Goal: Task Accomplishment & Management: Manage account settings

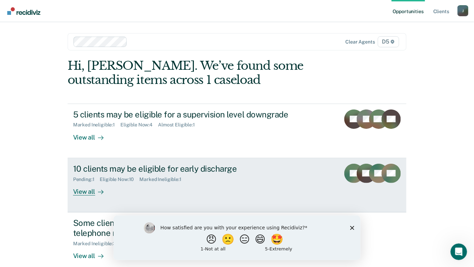
click at [88, 168] on div "10 clients may be eligible for early discharge" at bounding box center [194, 168] width 242 height 10
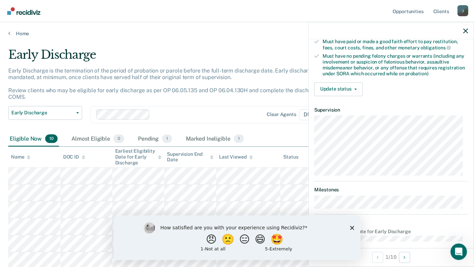
scroll to position [143, 0]
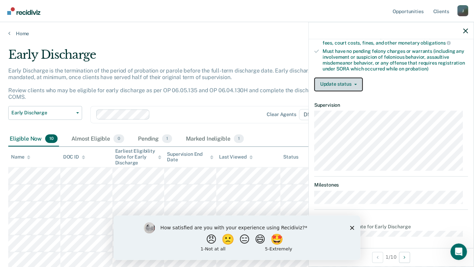
click at [341, 84] on button "Update status" at bounding box center [338, 84] width 49 height 14
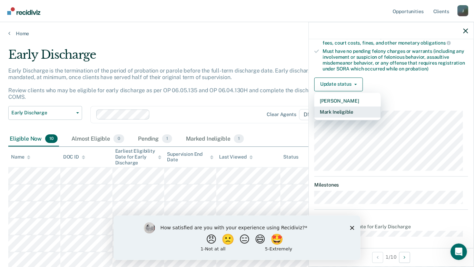
click at [342, 111] on button "Mark Ineligible" at bounding box center [347, 111] width 67 height 11
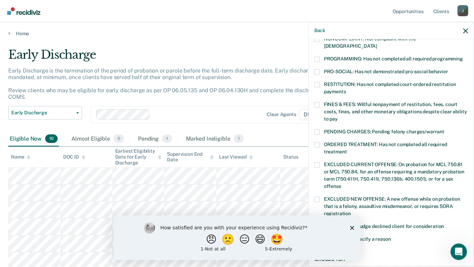
click at [319, 129] on span at bounding box center [317, 132] width 6 height 6
click at [444, 129] on input "PENDING CHARGES: Pending felony charges/warrant" at bounding box center [444, 129] width 0 height 0
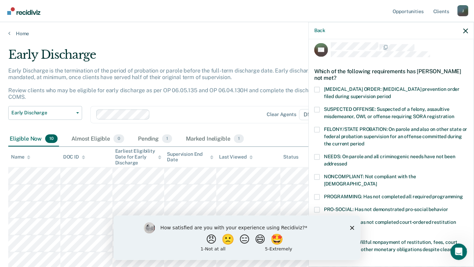
scroll to position [5, 0]
click at [318, 173] on div "NEEDS: On parole and all criminogenic needs have not been addressed" at bounding box center [391, 165] width 154 height 20
click at [318, 177] on span at bounding box center [317, 178] width 6 height 6
click at [377, 182] on input "NONCOMPLIANT: Not compliant with the [DEMOGRAPHIC_DATA]" at bounding box center [377, 182] width 0 height 0
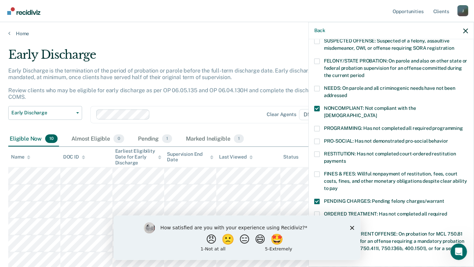
scroll to position [74, 0]
click at [318, 171] on span at bounding box center [317, 174] width 6 height 6
click at [338, 186] on input "FINES & FEES: Willful nonpayment of restitution, fees, court costs, fines, and …" at bounding box center [338, 186] width 0 height 0
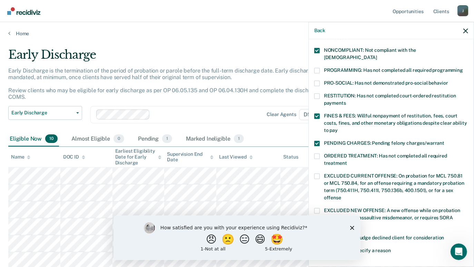
scroll to position [143, 0]
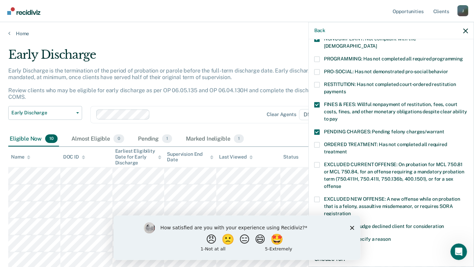
click at [319, 142] on span at bounding box center [317, 145] width 6 height 6
click at [347, 149] on input "ORDERED TREATMENT: Has not completed all required treatment" at bounding box center [347, 149] width 0 height 0
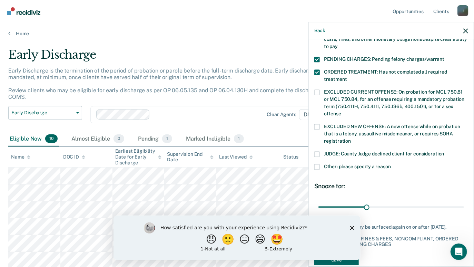
scroll to position [227, 0]
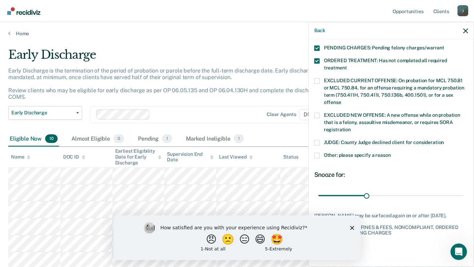
click at [318, 153] on span at bounding box center [317, 156] width 6 height 6
click at [391, 153] on input "Other: please specify a reason" at bounding box center [391, 153] width 0 height 0
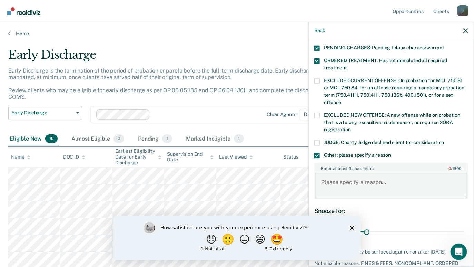
click at [347, 172] on textarea "Enter at least 3 characters 0 / 1600" at bounding box center [391, 185] width 152 height 26
type textarea "A"
click at [368, 216] on div "30 days" at bounding box center [367, 220] width 25 height 9
drag, startPoint x: 365, startPoint y: 223, endPoint x: 458, endPoint y: 222, distance: 93.8
type input "90"
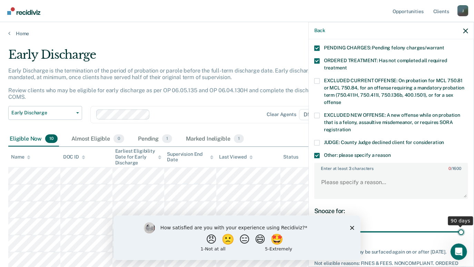
click at [458, 226] on input "range" at bounding box center [391, 232] width 146 height 12
click at [417, 207] on div "Snooze for: 90 days" at bounding box center [391, 222] width 154 height 31
click at [454, 216] on div "90 days" at bounding box center [460, 220] width 25 height 9
click at [354, 229] on div "How satisfied are you with your experience using Recidiviz? 😠 🙁 😑 😄 🤩 1 - Not a…" at bounding box center [236, 237] width 247 height 44
click at [354, 227] on icon "Close survey" at bounding box center [352, 227] width 4 height 4
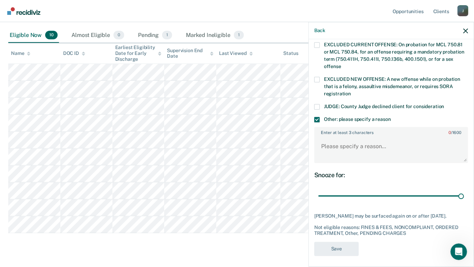
scroll to position [111, 0]
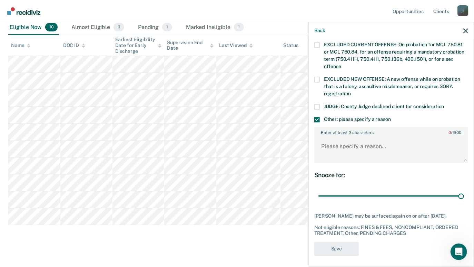
click at [335, 252] on div "JW Which of the following requirements has [PERSON_NAME] not met? [MEDICAL_DATA…" at bounding box center [391, 22] width 154 height 475
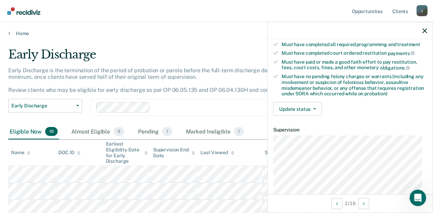
scroll to position [109, 0]
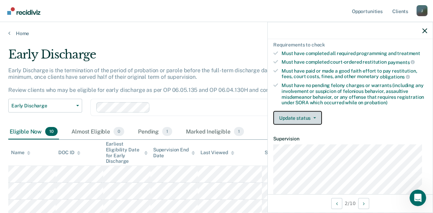
click at [312, 119] on button "Update status" at bounding box center [297, 118] width 49 height 14
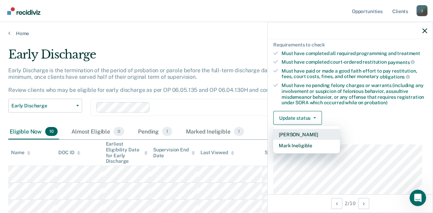
click at [299, 132] on button "[PERSON_NAME]" at bounding box center [306, 134] width 67 height 11
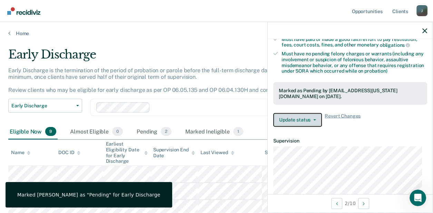
scroll to position [126, 0]
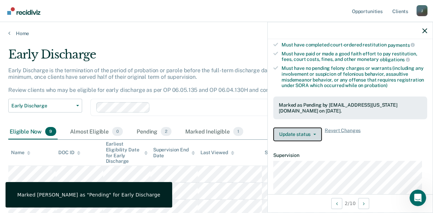
click at [305, 132] on button "Update status" at bounding box center [297, 135] width 49 height 14
click at [350, 146] on article "BD Early Discharge Pending Validated by data from COMS Completed at least half …" at bounding box center [350, 104] width 154 height 365
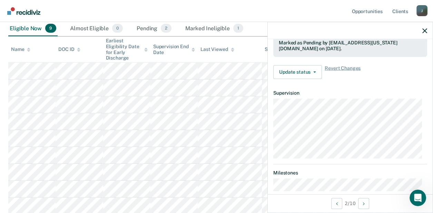
scroll to position [229, 0]
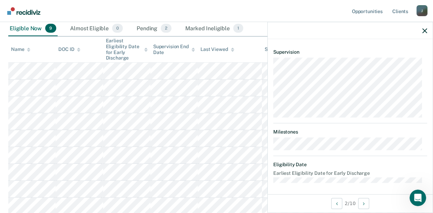
click at [421, 30] on div at bounding box center [350, 30] width 165 height 17
click at [424, 32] on icon "button" at bounding box center [424, 30] width 5 height 5
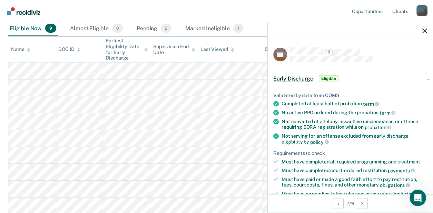
scroll to position [103, 0]
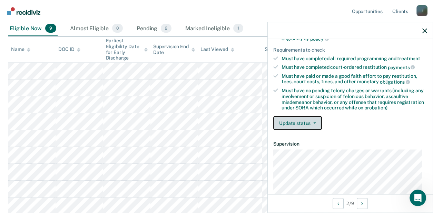
click at [308, 117] on button "Update status" at bounding box center [297, 124] width 49 height 14
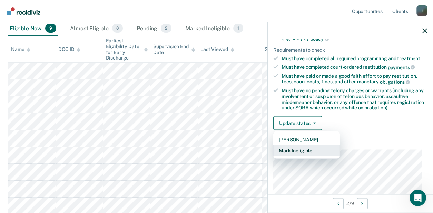
click at [299, 146] on button "Mark Ineligible" at bounding box center [306, 151] width 67 height 11
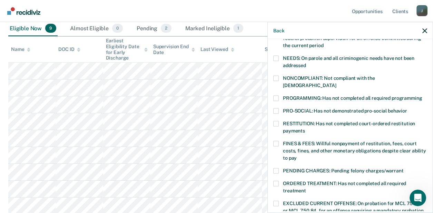
click at [275, 172] on div "PENDING CHARGES: Pending felony charges/warrant" at bounding box center [350, 175] width 154 height 13
click at [275, 181] on span at bounding box center [276, 184] width 6 height 6
click at [306, 189] on input "ORDERED TREATMENT: Has not completed all required treatment" at bounding box center [306, 189] width 0 height 0
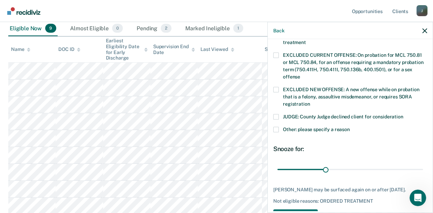
scroll to position [268, 0]
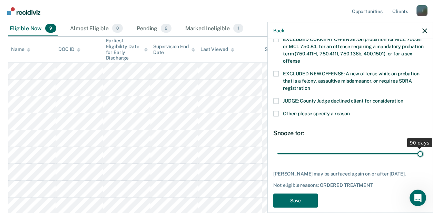
drag, startPoint x: 324, startPoint y: 146, endPoint x: 436, endPoint y: 153, distance: 112.6
type input "90"
click at [423, 153] on input "range" at bounding box center [350, 154] width 146 height 12
click at [280, 194] on button "Save" at bounding box center [295, 201] width 44 height 14
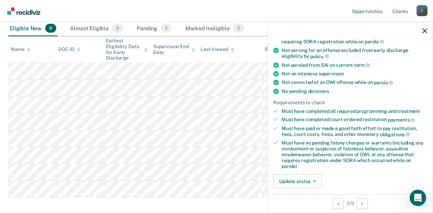
scroll to position [116, 0]
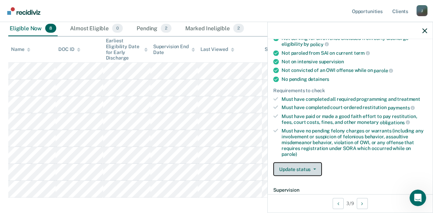
click at [311, 168] on button "Update status" at bounding box center [297, 170] width 49 height 14
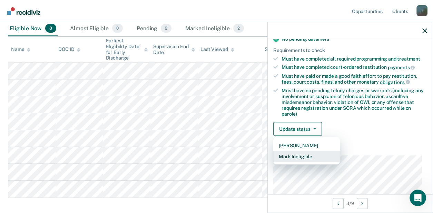
scroll to position [190, 0]
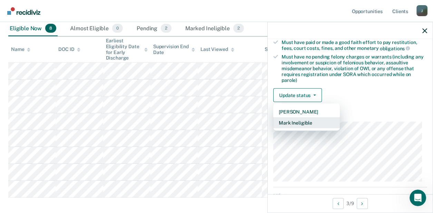
click at [293, 122] on button "Mark Ineligible" at bounding box center [306, 123] width 67 height 11
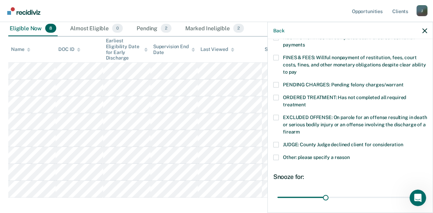
click at [272, 88] on div "JY Which of the following requirements has [PERSON_NAME] not met? [MEDICAL_DATA…" at bounding box center [350, 125] width 165 height 172
click at [274, 95] on span at bounding box center [276, 98] width 6 height 6
click at [306, 102] on input "ORDERED TREATMENT: Has not completed all required treatment" at bounding box center [306, 102] width 0 height 0
drag, startPoint x: 323, startPoint y: 190, endPoint x: 459, endPoint y: 189, distance: 135.9
type input "90"
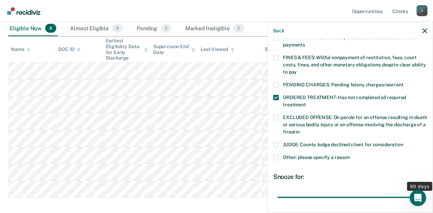
click at [423, 192] on input "range" at bounding box center [350, 198] width 146 height 12
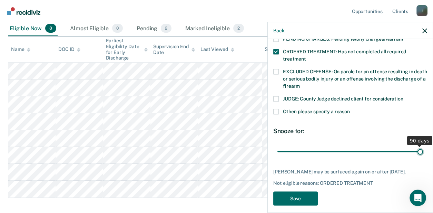
scroll to position [239, 0]
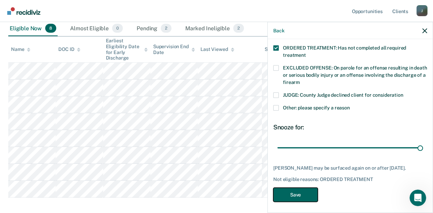
click at [290, 195] on button "Save" at bounding box center [295, 195] width 44 height 14
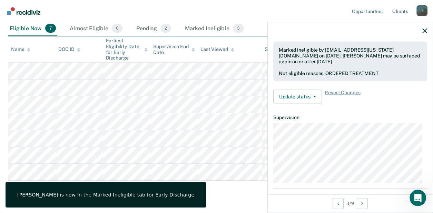
scroll to position [188, 0]
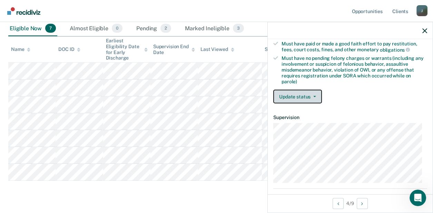
click at [285, 94] on button "Update status" at bounding box center [297, 97] width 49 height 14
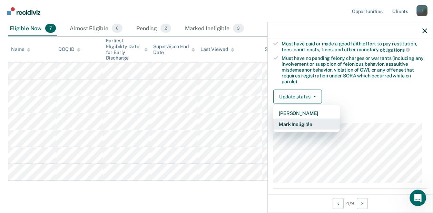
click at [297, 121] on button "Mark Ineligible" at bounding box center [306, 124] width 67 height 11
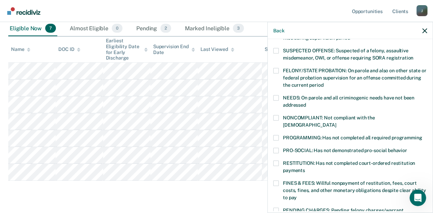
scroll to position [69, 0]
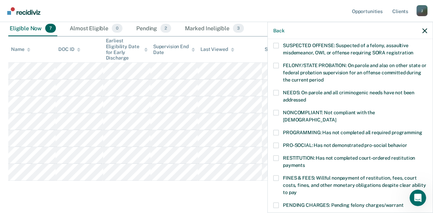
click at [276, 113] on span at bounding box center [276, 113] width 6 height 6
click at [336, 118] on input "NONCOMPLIANT: Not compliant with the [DEMOGRAPHIC_DATA]" at bounding box center [336, 118] width 0 height 0
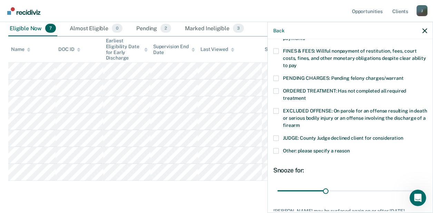
scroll to position [207, 0]
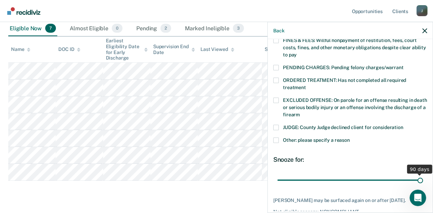
drag, startPoint x: 324, startPoint y: 170, endPoint x: 460, endPoint y: 173, distance: 136.6
type input "90"
click at [423, 175] on input "range" at bounding box center [350, 181] width 146 height 12
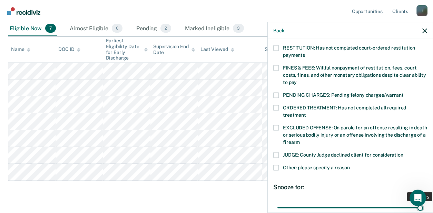
scroll to position [170, 0]
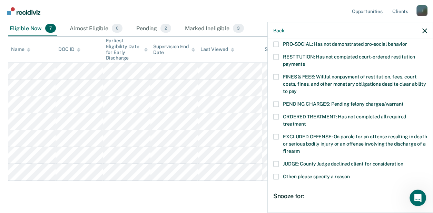
click at [273, 175] on span at bounding box center [276, 178] width 6 height 6
click at [350, 175] on input "Other: please specify a reason" at bounding box center [350, 175] width 0 height 0
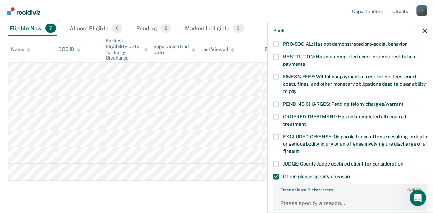
scroll to position [205, 0]
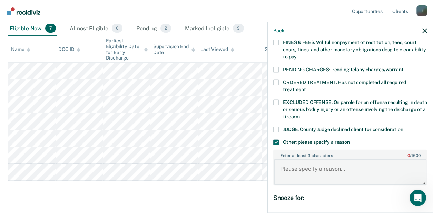
click at [295, 164] on textarea "Enter at least 3 characters 0 / 1600" at bounding box center [350, 173] width 152 height 26
click at [352, 162] on textarea "Just tested positive for meth on" at bounding box center [350, 173] width 152 height 26
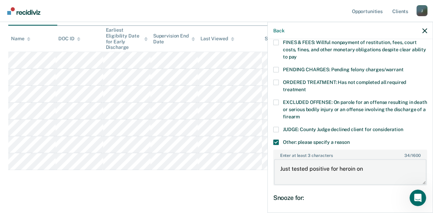
scroll to position [120, 0]
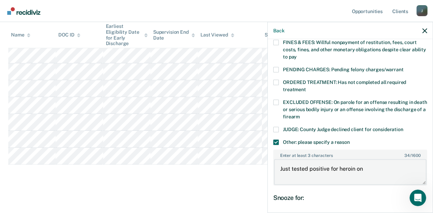
click at [371, 160] on textarea "Just tested positive for heroin on" at bounding box center [350, 173] width 152 height 26
type textarea "Just tested positive for heroin on [DATE]"
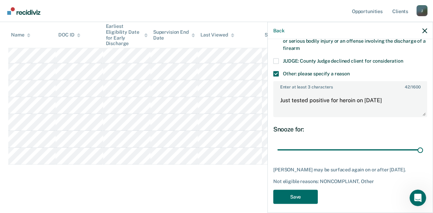
scroll to position [276, 0]
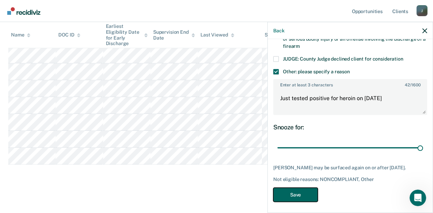
drag, startPoint x: 286, startPoint y: 191, endPoint x: 282, endPoint y: 190, distance: 4.0
click at [286, 191] on button "Save" at bounding box center [295, 195] width 44 height 14
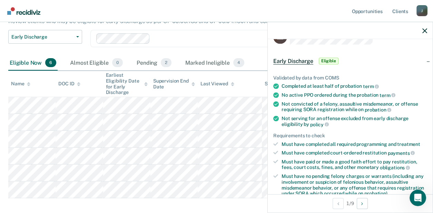
scroll to position [0, 0]
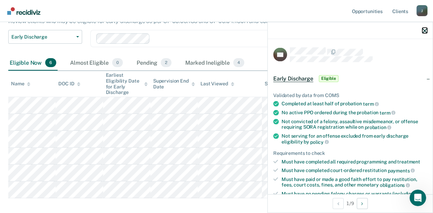
click at [423, 32] on icon "button" at bounding box center [424, 30] width 5 height 5
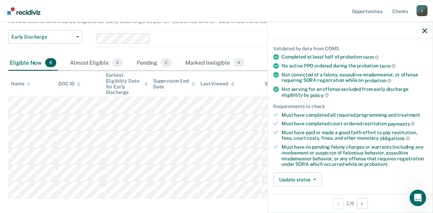
scroll to position [103, 0]
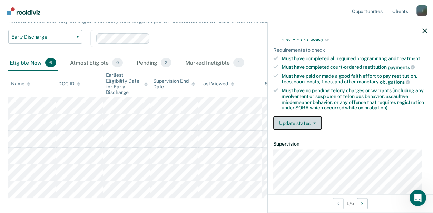
click at [304, 125] on button "Update status" at bounding box center [297, 124] width 49 height 14
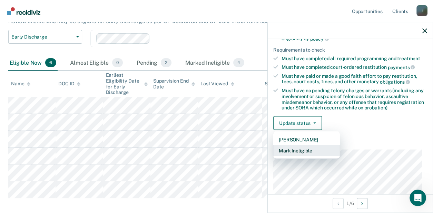
click at [302, 147] on button "Mark Ineligible" at bounding box center [306, 151] width 67 height 11
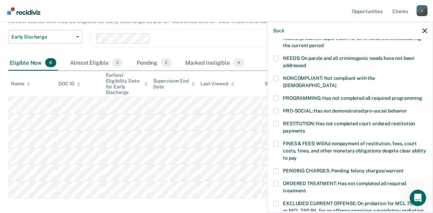
click at [276, 79] on span at bounding box center [276, 79] width 6 height 6
click at [336, 83] on input "NONCOMPLIANT: Not compliant with the [DEMOGRAPHIC_DATA]" at bounding box center [336, 83] width 0 height 0
click at [274, 96] on span at bounding box center [276, 99] width 6 height 6
click at [422, 96] on input "PROGRAMMING: Has not completed all required programming" at bounding box center [422, 96] width 0 height 0
click at [278, 141] on span at bounding box center [276, 144] width 6 height 6
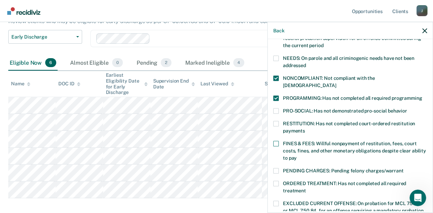
click at [297, 156] on input "FINES & FEES: Willful nonpayment of restitution, fees, court costs, fines, and …" at bounding box center [297, 156] width 0 height 0
click at [279, 169] on label "PENDING CHARGES: Pending felony charges/warrant" at bounding box center [350, 172] width 154 height 7
click at [403, 169] on input "PENDING CHARGES: Pending felony charges/warrant" at bounding box center [403, 169] width 0 height 0
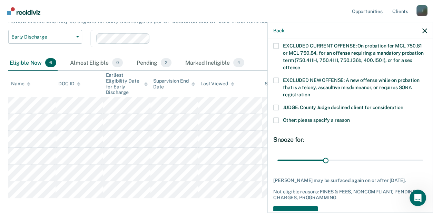
scroll to position [276, 0]
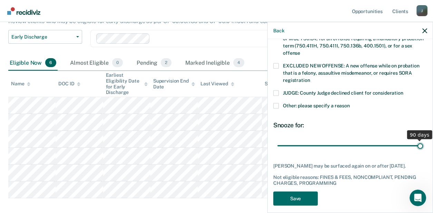
drag, startPoint x: 327, startPoint y: 138, endPoint x: 445, endPoint y: 135, distance: 118.7
type input "90"
click at [423, 140] on input "range" at bounding box center [350, 146] width 146 height 12
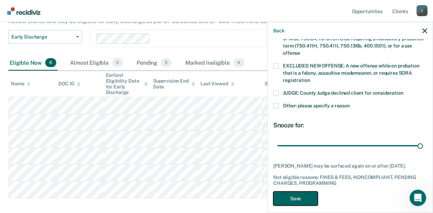
click at [299, 198] on button "Save" at bounding box center [295, 199] width 44 height 14
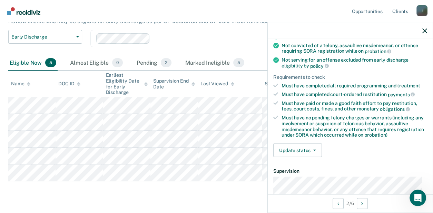
scroll to position [138, 0]
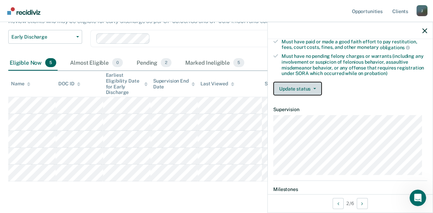
click at [307, 91] on button "Update status" at bounding box center [297, 89] width 49 height 14
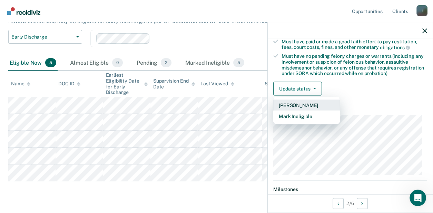
click at [301, 104] on button "[PERSON_NAME]" at bounding box center [306, 105] width 67 height 11
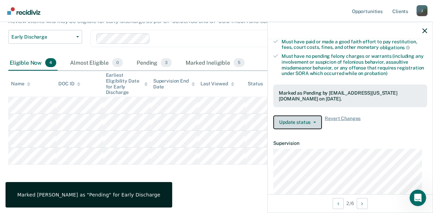
click at [303, 121] on button "Update status" at bounding box center [297, 123] width 49 height 14
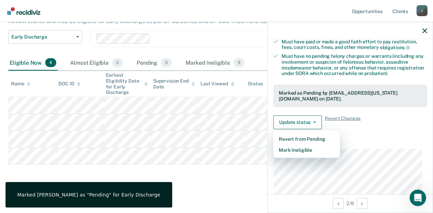
click at [246, 179] on div "Early Discharge Early Discharge is the termination of the period of probation o…" at bounding box center [216, 82] width 416 height 206
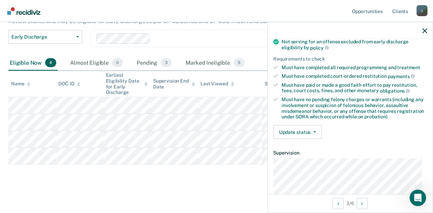
scroll to position [103, 0]
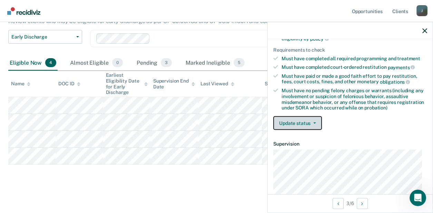
click at [307, 122] on button "Update status" at bounding box center [297, 124] width 49 height 14
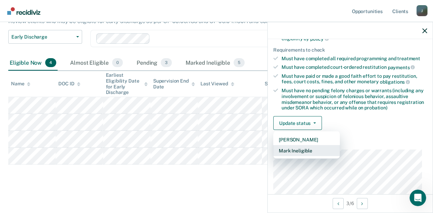
click at [313, 149] on button "Mark Ineligible" at bounding box center [306, 151] width 67 height 11
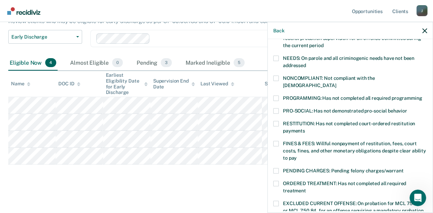
click at [275, 141] on span at bounding box center [276, 144] width 6 height 6
click at [297, 156] on input "FINES & FEES: Willful nonpayment of restitution, fees, court costs, fines, and …" at bounding box center [297, 156] width 0 height 0
click at [273, 121] on span at bounding box center [276, 124] width 6 height 6
click at [305, 129] on input "RESTITUTION: Has not completed court-ordered restitution payments" at bounding box center [305, 129] width 0 height 0
click at [276, 79] on span at bounding box center [276, 79] width 6 height 6
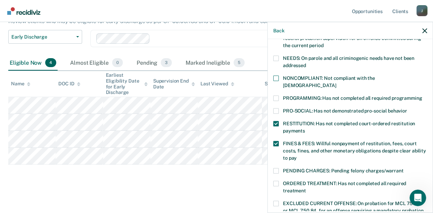
click at [336, 83] on input "NONCOMPLIANT: Not compliant with the [DEMOGRAPHIC_DATA]" at bounding box center [336, 83] width 0 height 0
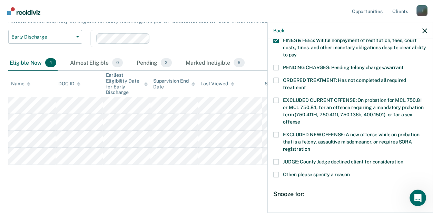
scroll to position [241, 0]
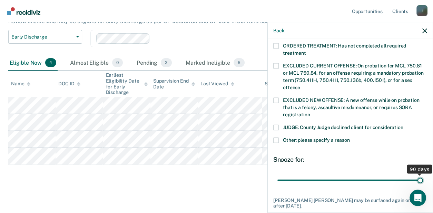
drag, startPoint x: 323, startPoint y: 172, endPoint x: 405, endPoint y: 171, distance: 82.1
type input "90"
click at [423, 175] on input "range" at bounding box center [350, 181] width 146 height 12
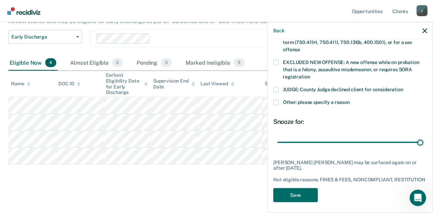
scroll to position [280, 0]
drag, startPoint x: 288, startPoint y: 190, endPoint x: 264, endPoint y: 190, distance: 24.2
click at [288, 190] on button "Save" at bounding box center [295, 195] width 44 height 14
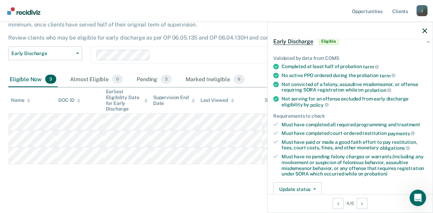
scroll to position [103, 0]
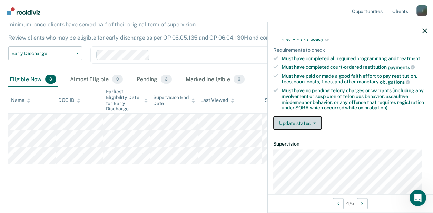
click at [287, 121] on button "Update status" at bounding box center [297, 124] width 49 height 14
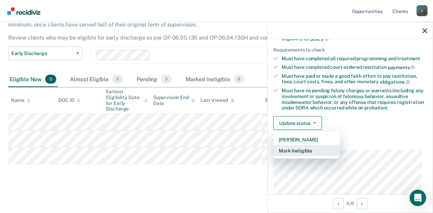
click at [303, 151] on button "Mark Ineligible" at bounding box center [306, 151] width 67 height 11
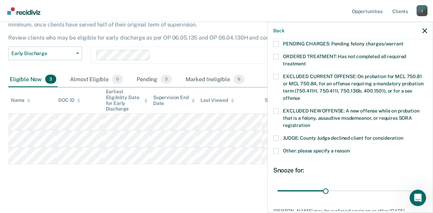
scroll to position [241, 0]
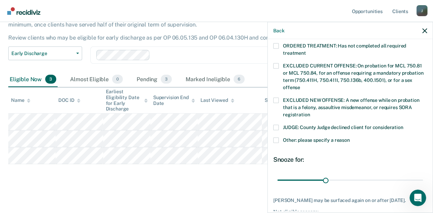
click at [276, 125] on span at bounding box center [276, 128] width 6 height 6
click at [403, 125] on input "JUDGE: County Judge declined client for consideration" at bounding box center [403, 125] width 0 height 0
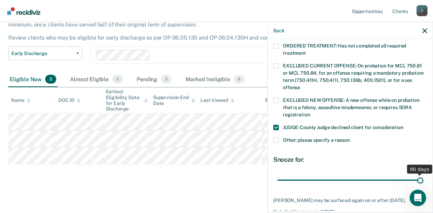
drag, startPoint x: 322, startPoint y: 172, endPoint x: 432, endPoint y: 171, distance: 110.0
type input "90"
click at [423, 175] on input "range" at bounding box center [350, 181] width 146 height 12
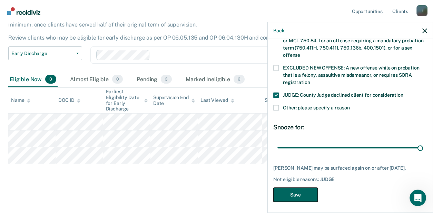
click at [287, 190] on button "Save" at bounding box center [295, 195] width 44 height 14
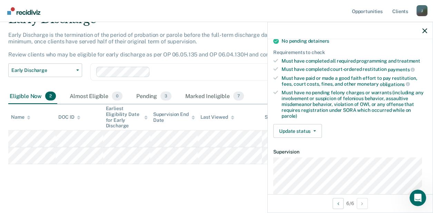
scroll to position [138, 0]
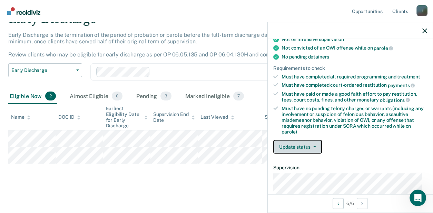
click at [314, 146] on button "Update status" at bounding box center [297, 147] width 49 height 14
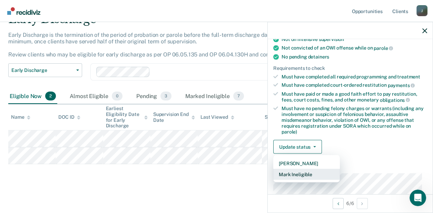
click at [311, 171] on button "Mark Ineligible" at bounding box center [306, 174] width 67 height 11
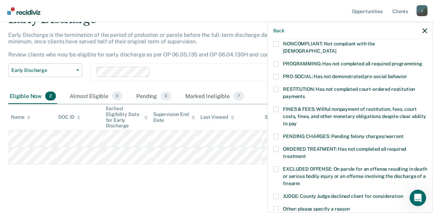
click at [278, 61] on label "PROGRAMMING: Has not completed all required programming" at bounding box center [350, 64] width 154 height 7
click at [422, 61] on input "PROGRAMMING: Has not completed all required programming" at bounding box center [422, 61] width 0 height 0
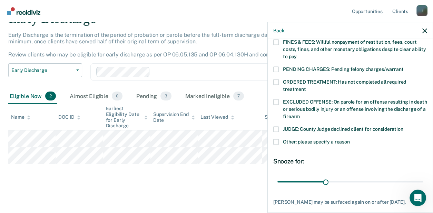
scroll to position [233, 0]
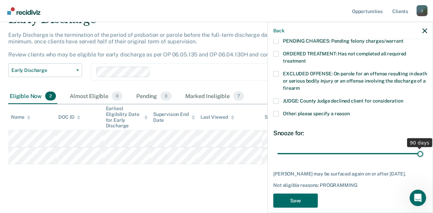
drag, startPoint x: 325, startPoint y: 145, endPoint x: 450, endPoint y: 143, distance: 124.9
type input "90"
click at [423, 148] on input "range" at bounding box center [350, 154] width 146 height 12
drag, startPoint x: 295, startPoint y: 203, endPoint x: 261, endPoint y: 201, distance: 34.2
click at [295, 203] on div "JG Which of the following requirements has [PERSON_NAME] not met? [MEDICAL_DATA…" at bounding box center [350, 125] width 165 height 172
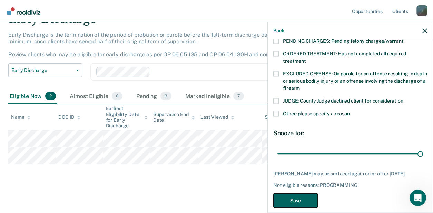
click at [282, 194] on button "Save" at bounding box center [295, 201] width 44 height 14
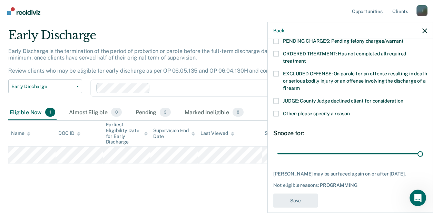
scroll to position [19, 0]
